Goal: Information Seeking & Learning: Learn about a topic

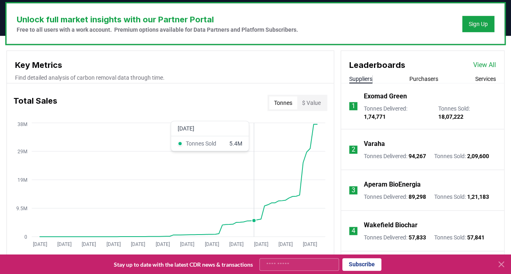
scroll to position [248, 0]
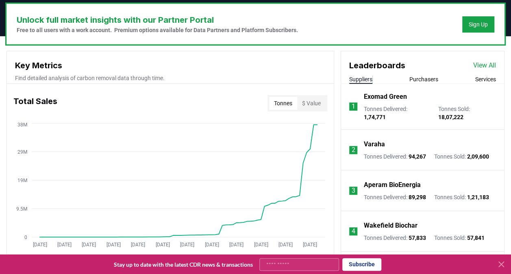
click at [470, 154] on p "Tonnes Sold : 2,09,600" at bounding box center [461, 156] width 55 height 8
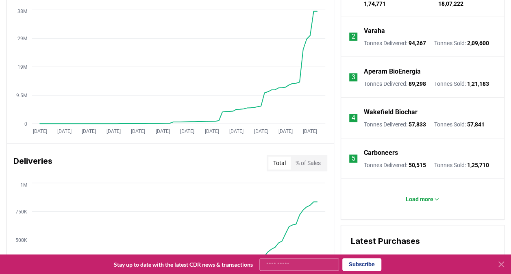
scroll to position [361, 0]
click at [429, 195] on p "Load more" at bounding box center [420, 199] width 28 height 8
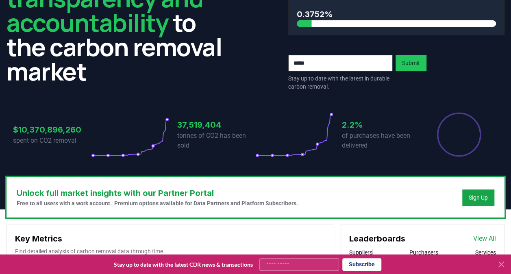
scroll to position [79, 0]
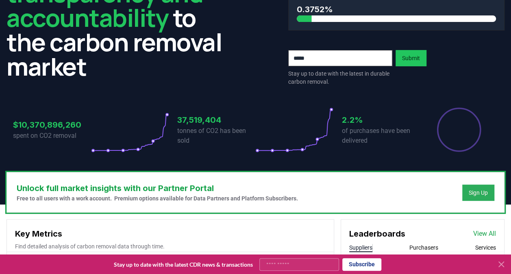
click at [477, 197] on button "Sign Up" at bounding box center [478, 193] width 32 height 16
click at [481, 189] on div "Sign Up" at bounding box center [478, 193] width 19 height 8
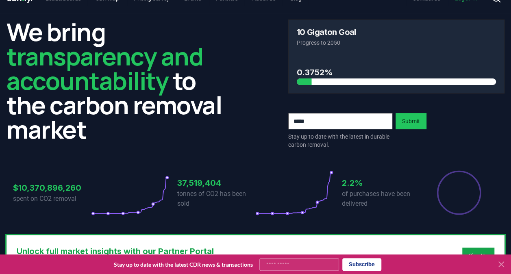
scroll to position [0, 0]
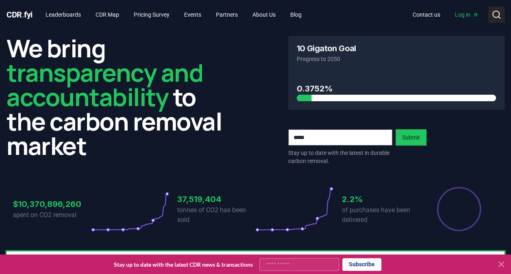
click at [495, 12] on icon at bounding box center [496, 15] width 10 height 10
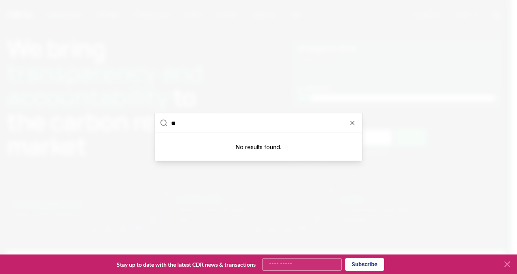
type input "*"
type input "****"
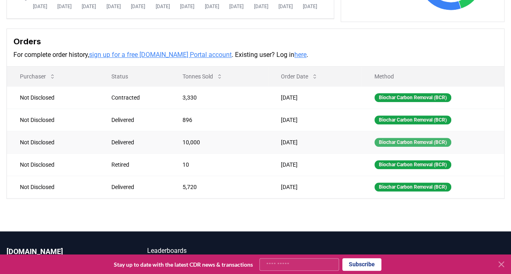
scroll to position [217, 0]
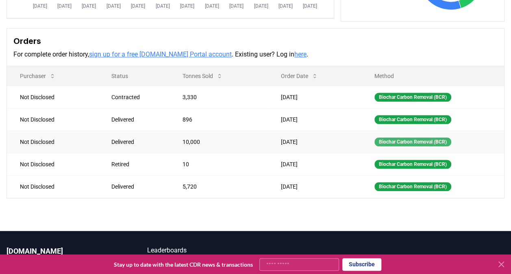
click at [435, 137] on div "Biochar Carbon Removal (BCR)" at bounding box center [412, 141] width 77 height 9
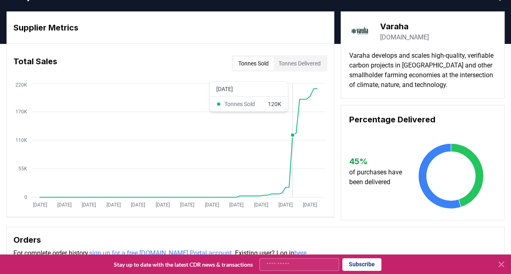
scroll to position [0, 0]
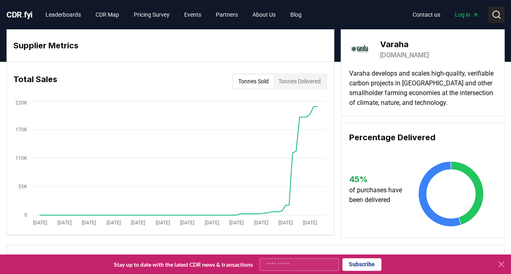
click at [493, 11] on icon at bounding box center [496, 15] width 10 height 10
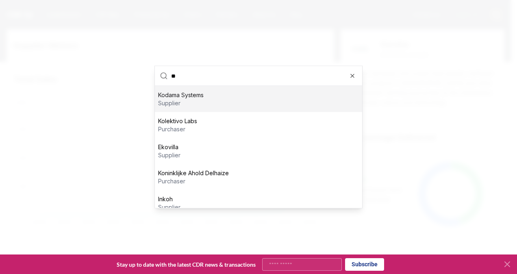
type input "*"
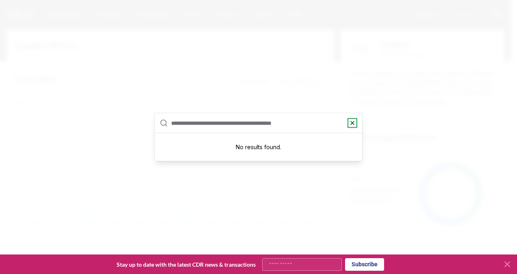
click at [354, 122] on icon "button" at bounding box center [352, 123] width 7 height 7
